Goal: Transaction & Acquisition: Purchase product/service

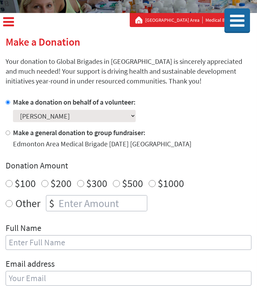
scroll to position [96, 0]
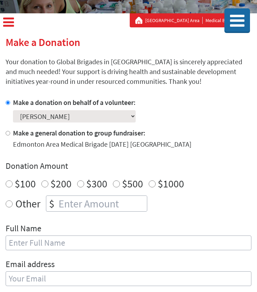
click at [106, 115] on select "Select a volunteer... Alanna Bluett Alina Ashly Ansh Gnanapragassa anshpreet gh…" at bounding box center [74, 116] width 123 height 12
click at [13, 110] on select "Select a volunteer... Alanna Bluett Alina Ashly Ansh Gnanapragassa anshpreet gh…" at bounding box center [74, 116] width 123 height 12
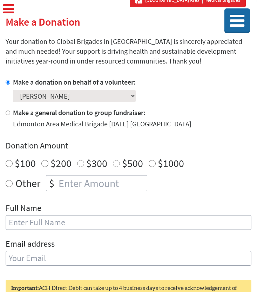
scroll to position [120, 0]
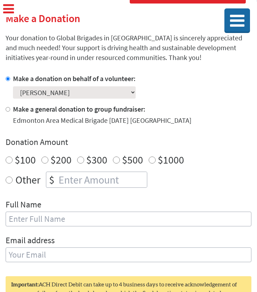
radio input "true"
click at [63, 177] on input "number" at bounding box center [102, 179] width 90 height 15
type input "250"
click at [238, 31] on button at bounding box center [238, 20] width 26 height 23
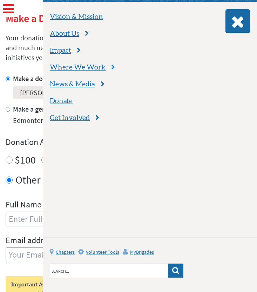
click at [238, 31] on button at bounding box center [238, 20] width 25 height 23
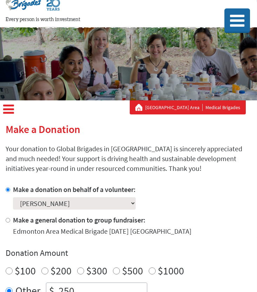
scroll to position [0, 0]
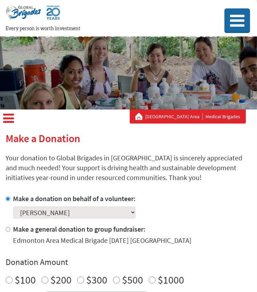
click at [13, 124] on icon at bounding box center [8, 118] width 11 height 13
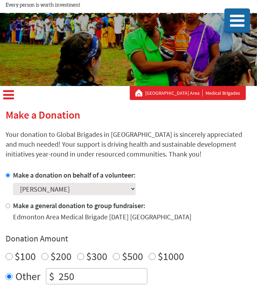
scroll to position [11, 0]
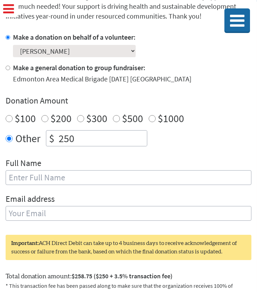
scroll to position [166, 0]
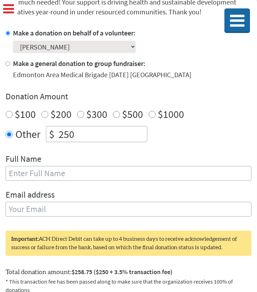
click at [51, 179] on input "text" at bounding box center [129, 173] width 246 height 15
type input "[PERSON_NAME]"
type input "barudzijam@mymacewan.ca"
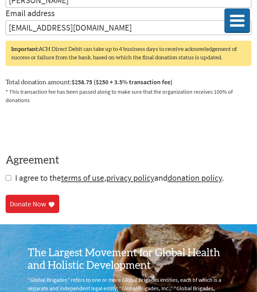
scroll to position [340, 0]
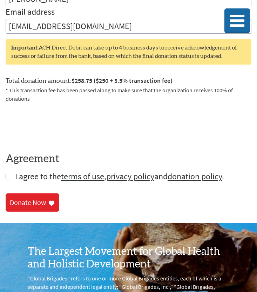
click at [10, 179] on input "checkbox" at bounding box center [9, 177] width 6 height 6
checkbox input "true"
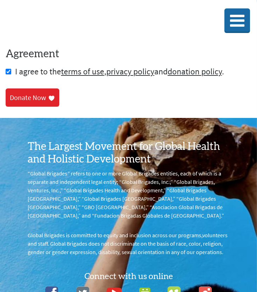
scroll to position [508, 0]
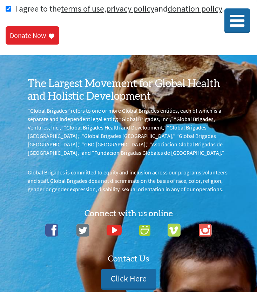
click at [49, 36] on icon at bounding box center [52, 35] width 6 height 5
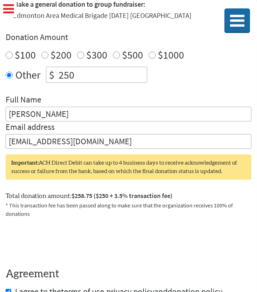
scroll to position [227, 0]
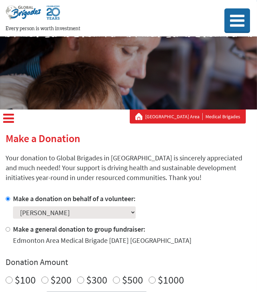
click at [8, 117] on icon at bounding box center [8, 118] width 11 height 13
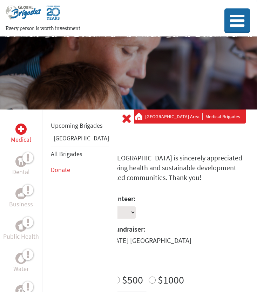
click at [63, 142] on link "[GEOGRAPHIC_DATA]" at bounding box center [81, 138] width 55 height 8
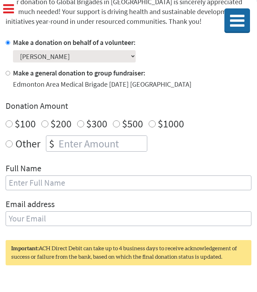
scroll to position [94, 0]
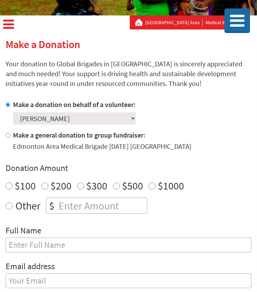
click at [0, 18] on div at bounding box center [8, 23] width 16 height 17
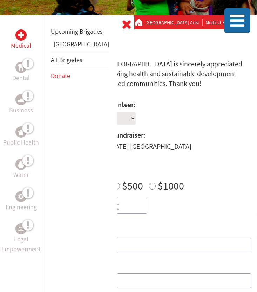
click at [64, 35] on link "Upcoming Brigades" at bounding box center [77, 31] width 52 height 8
